Goal: Task Accomplishment & Management: Manage account settings

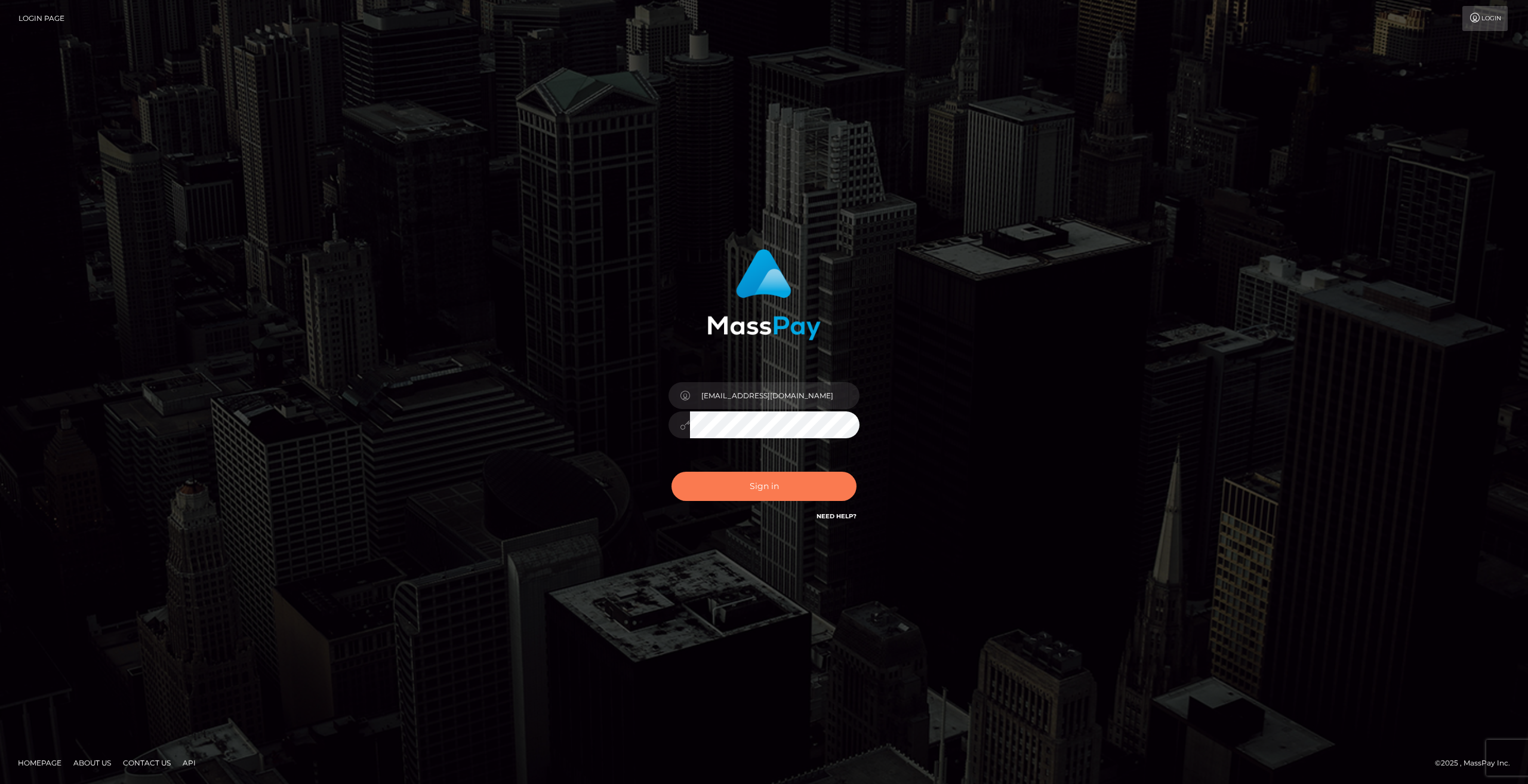
click at [751, 480] on button "Sign in" at bounding box center [764, 486] width 185 height 29
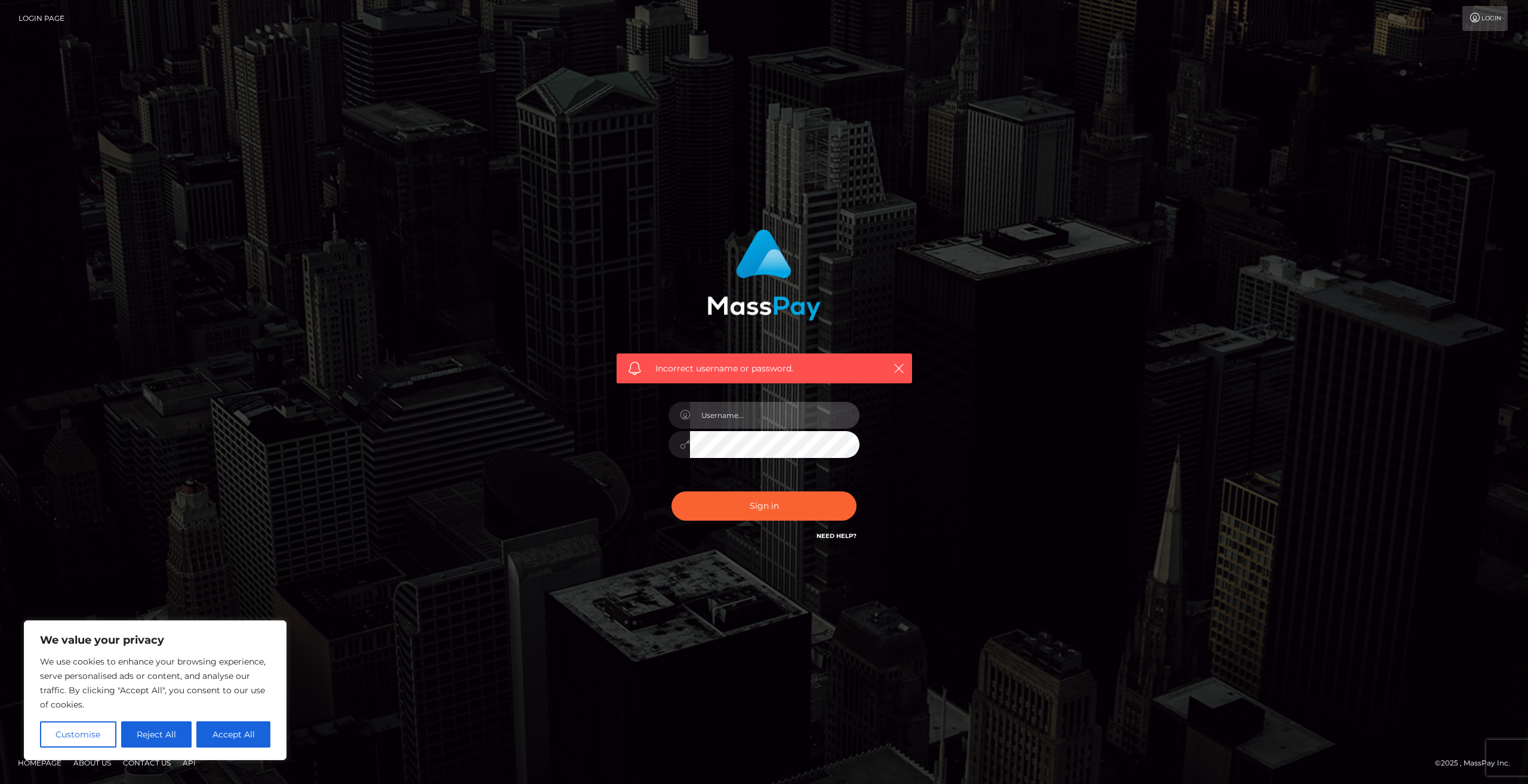
type input "[EMAIL_ADDRESS][DOMAIN_NAME]"
click at [552, 454] on div "Incorrect username or password. domina.d005@gmail.com" at bounding box center [764, 391] width 681 height 343
click at [672, 491] on button "Sign in" at bounding box center [764, 506] width 185 height 29
type input "[EMAIL_ADDRESS][DOMAIN_NAME]"
click at [836, 540] on div "Need Help?" at bounding box center [837, 537] width 40 height 15
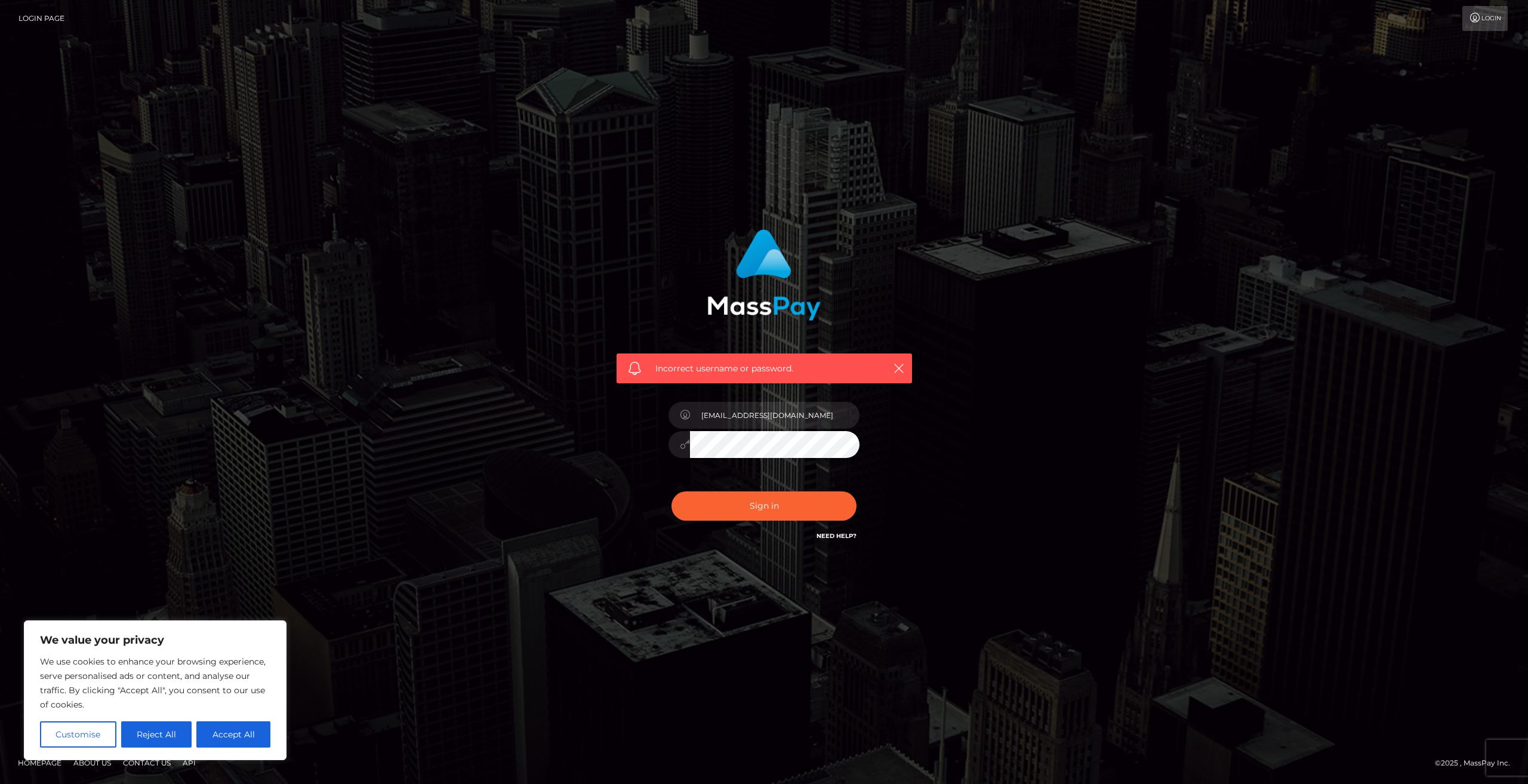
click at [843, 537] on link "Need Help?" at bounding box center [837, 536] width 40 height 8
click at [845, 537] on link "Need Help?" at bounding box center [837, 536] width 40 height 8
click at [234, 728] on button "Accept All" at bounding box center [234, 734] width 74 height 26
checkbox input "true"
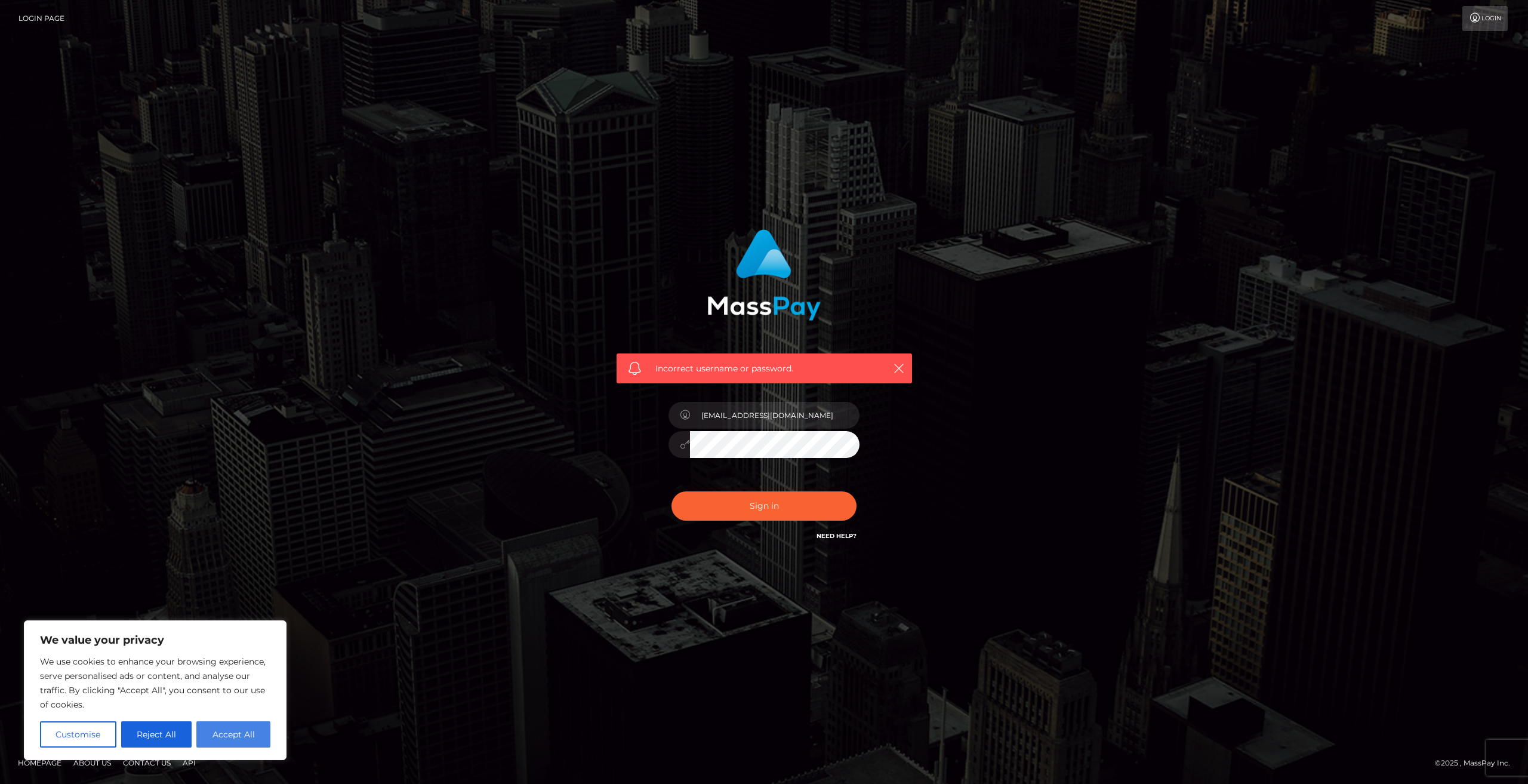
checkbox input "true"
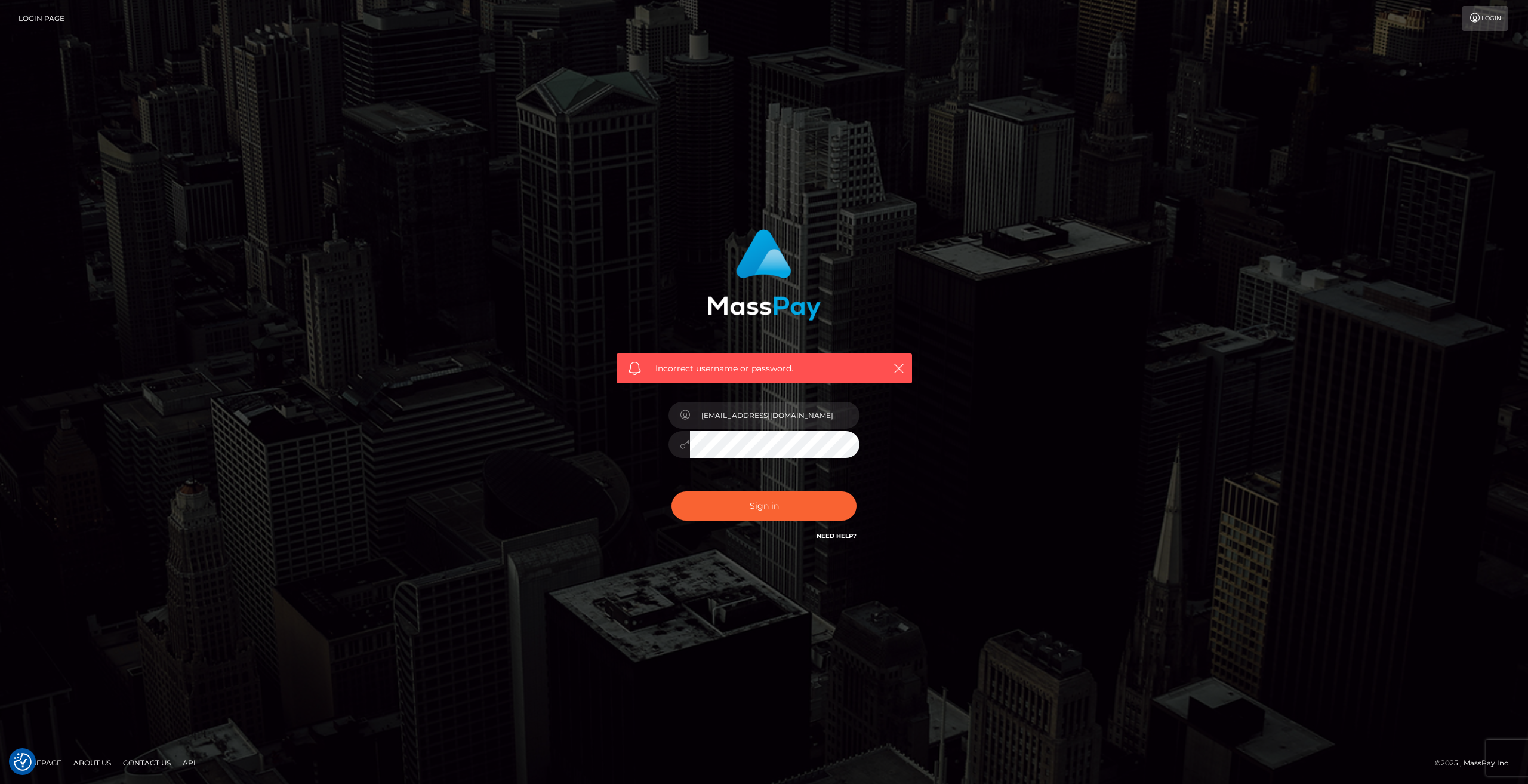
click at [834, 533] on link "Need Help?" at bounding box center [837, 536] width 40 height 8
click at [903, 368] on icon "button" at bounding box center [899, 368] width 12 height 12
click at [831, 536] on link "Need Help?" at bounding box center [837, 536] width 40 height 8
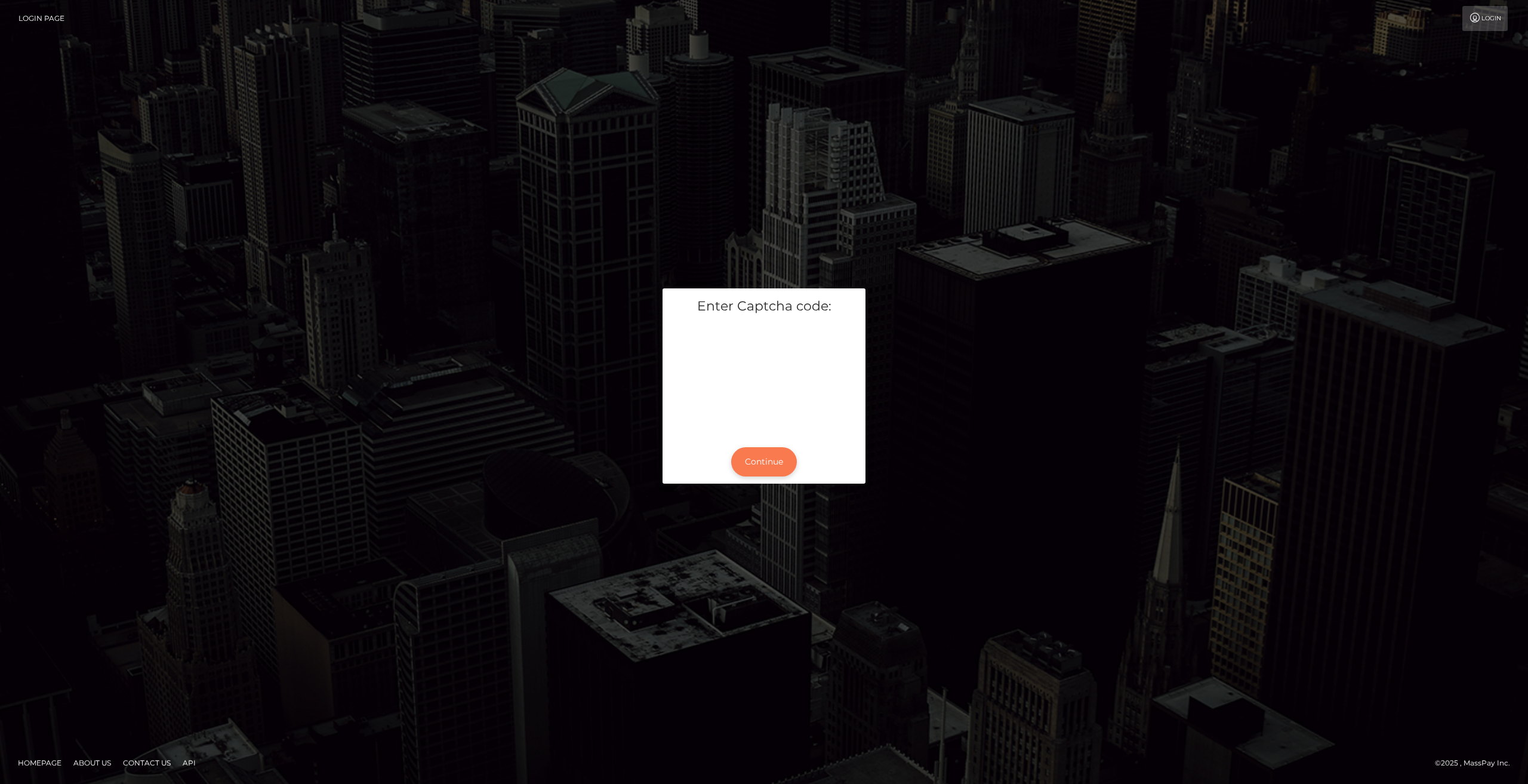
click at [744, 463] on button "Continue" at bounding box center [764, 462] width 66 height 29
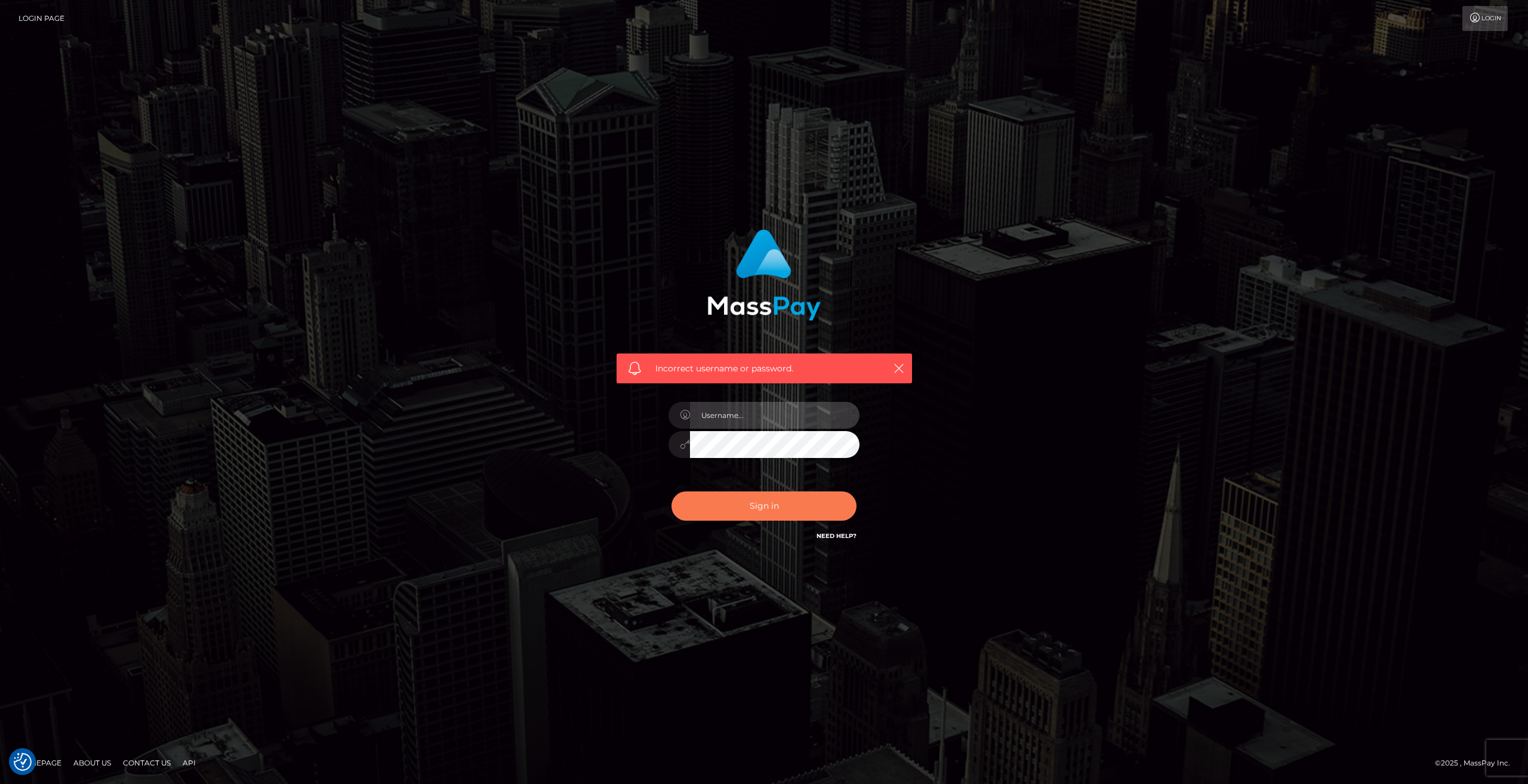
type input "[EMAIL_ADDRESS][DOMAIN_NAME]"
click at [756, 508] on button "Sign in" at bounding box center [764, 506] width 185 height 29
type input "[EMAIL_ADDRESS][DOMAIN_NAME]"
click at [1488, 10] on link "Login" at bounding box center [1485, 18] width 45 height 25
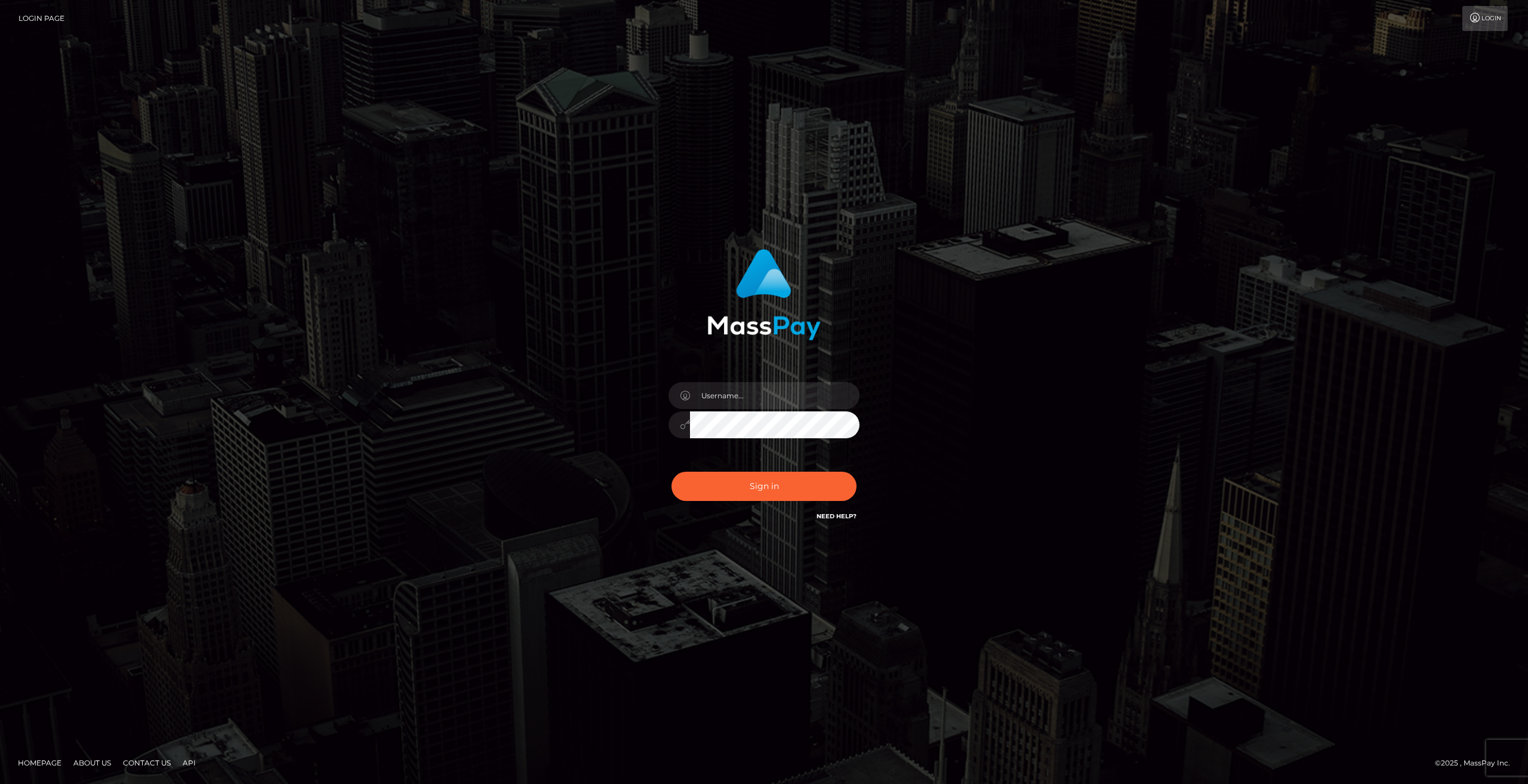
type input "[EMAIL_ADDRESS][DOMAIN_NAME]"
click at [707, 483] on button "Sign in" at bounding box center [764, 486] width 185 height 29
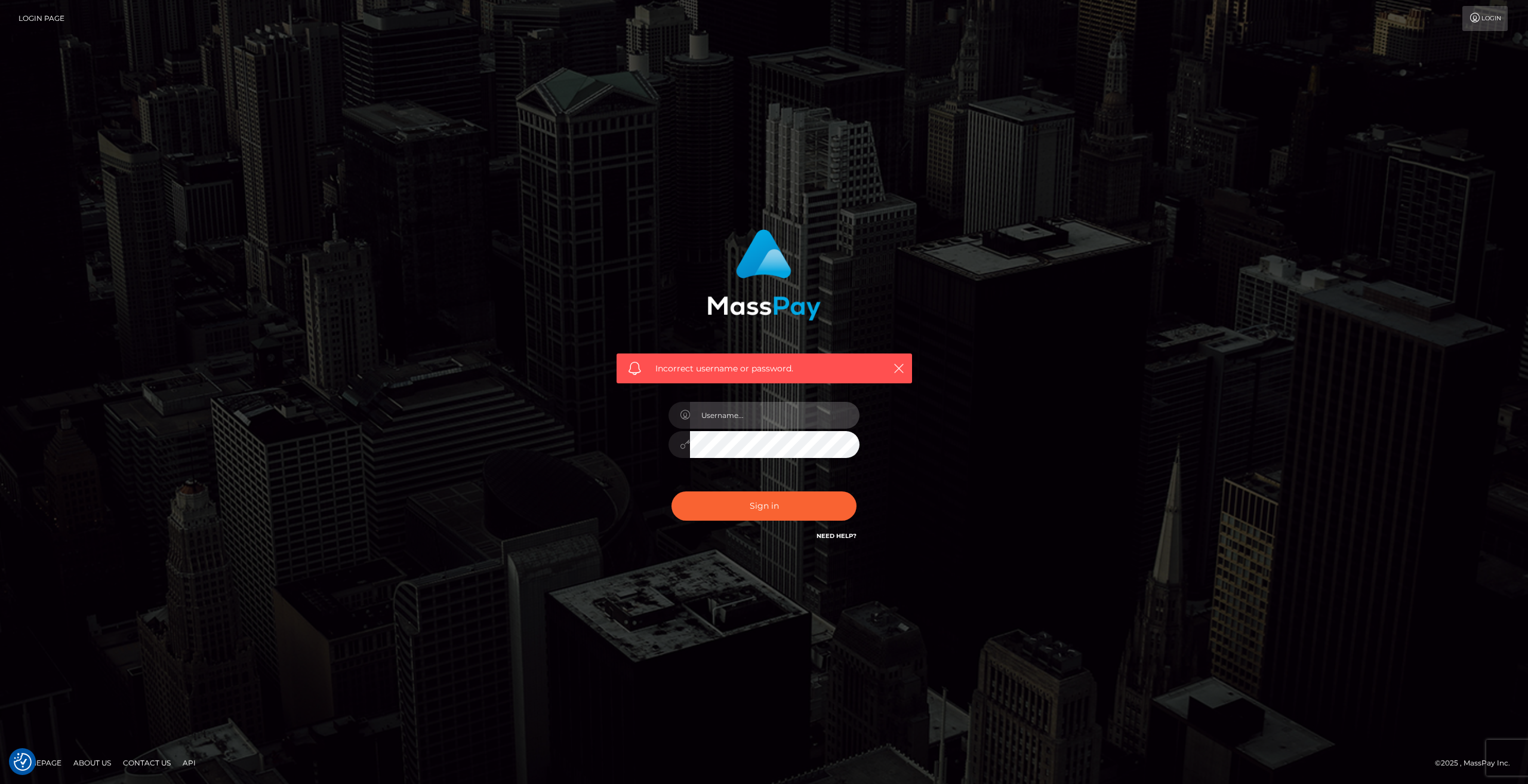
type input "[EMAIL_ADDRESS][DOMAIN_NAME]"
click at [839, 534] on link "Need Help?" at bounding box center [837, 536] width 40 height 8
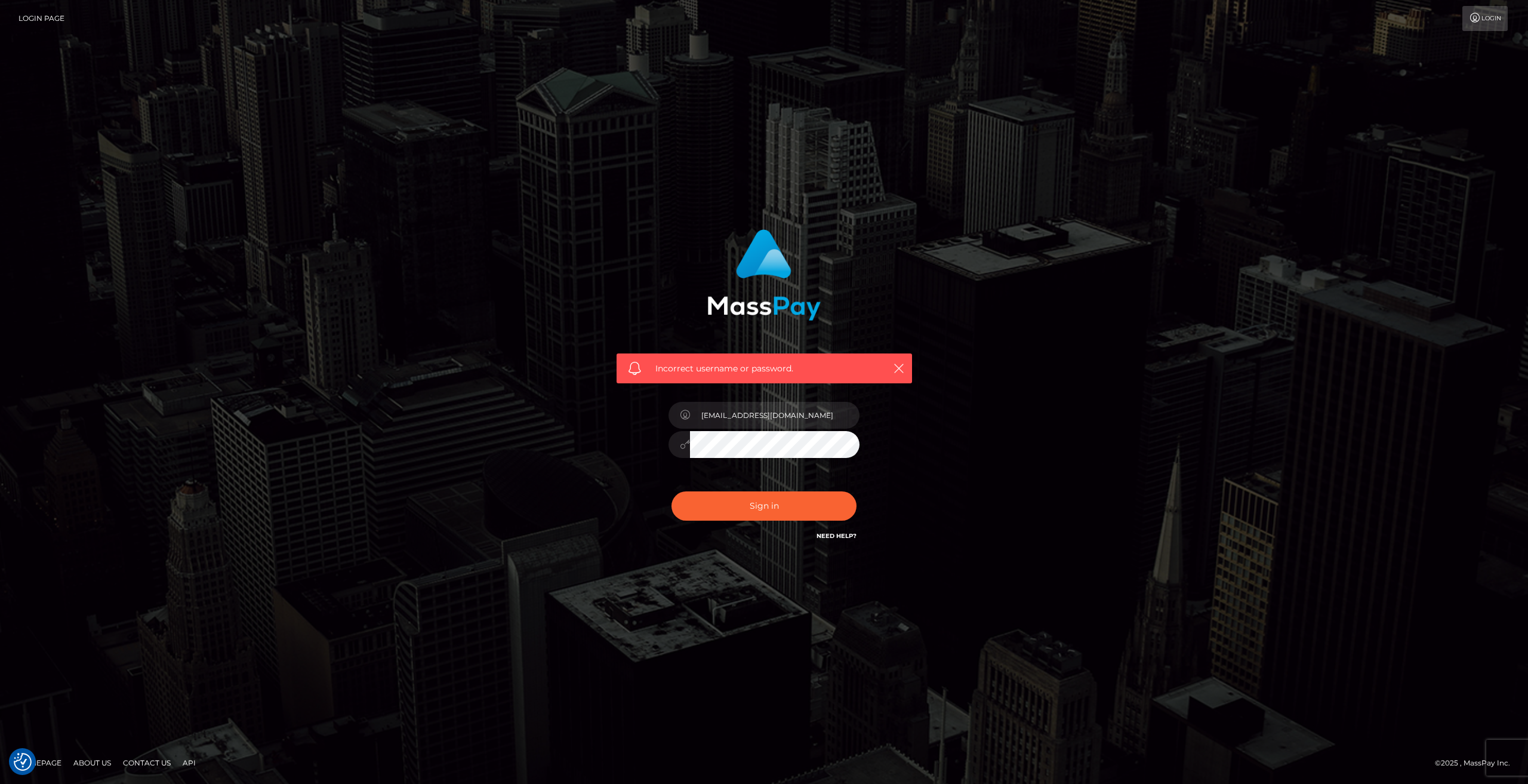
click at [42, 13] on link "Login Page" at bounding box center [41, 18] width 46 height 25
